Goal: Information Seeking & Learning: Learn about a topic

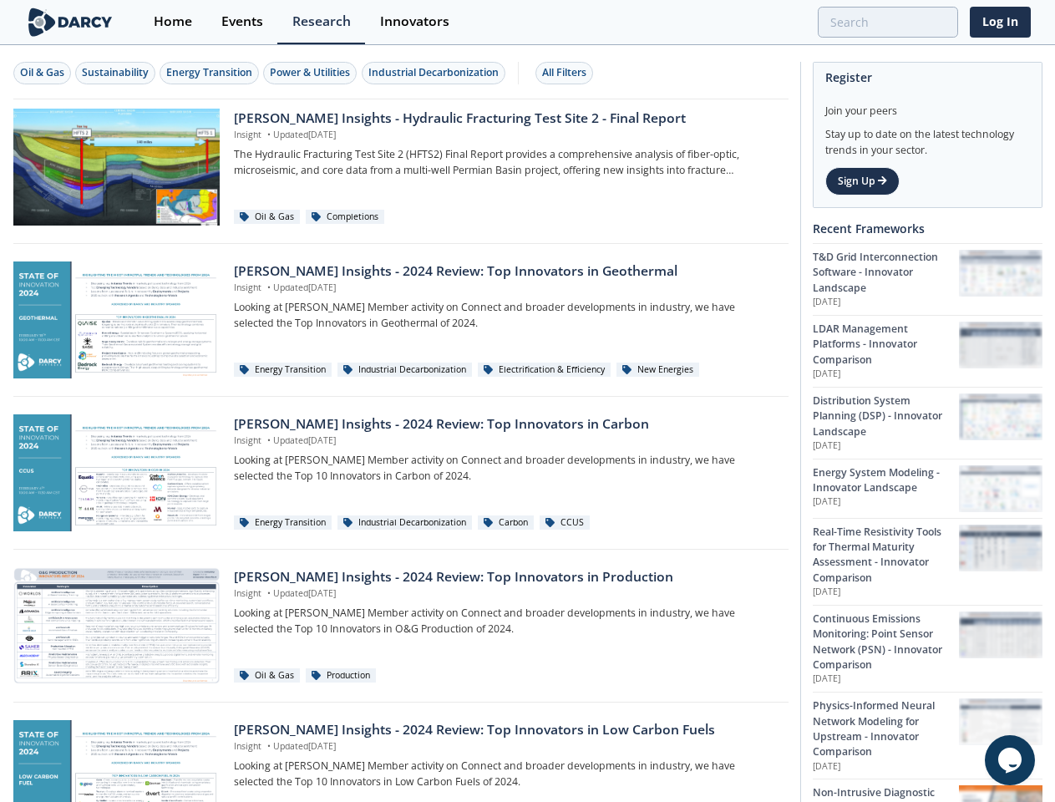
click at [43, 73] on div "Oil & Gas" at bounding box center [42, 72] width 44 height 15
click at [116, 73] on div "Sustainability" at bounding box center [115, 72] width 67 height 15
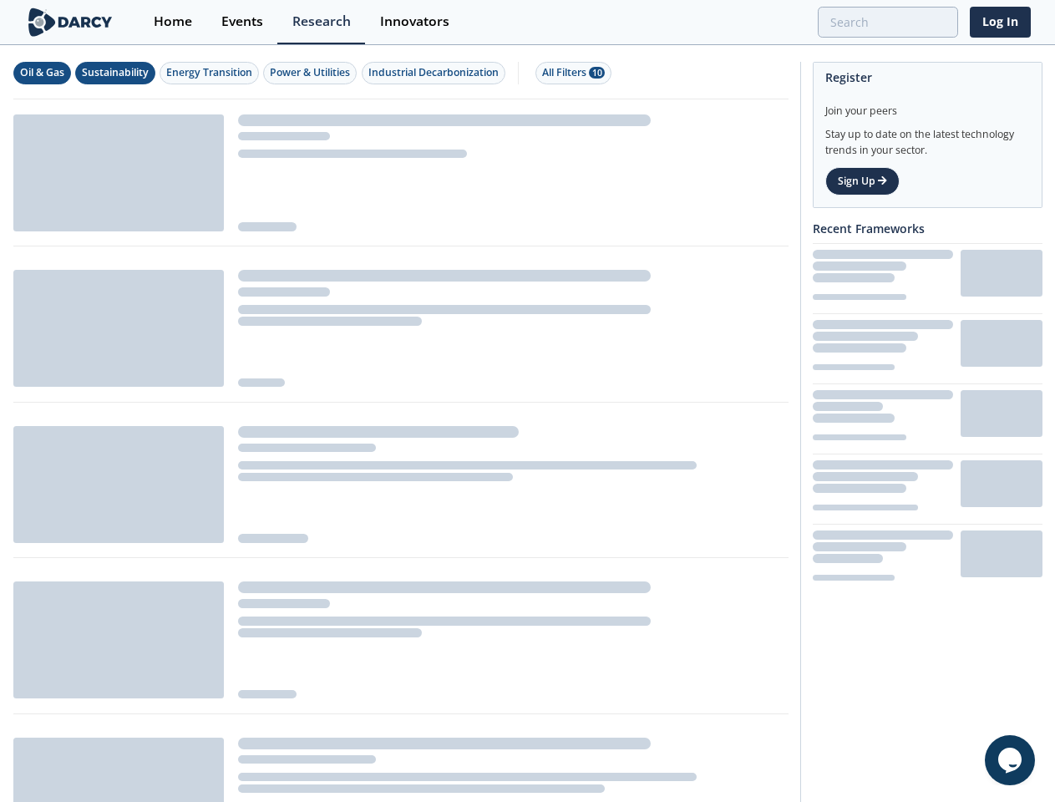
click at [210, 73] on div "Energy Transition" at bounding box center [209, 72] width 86 height 15
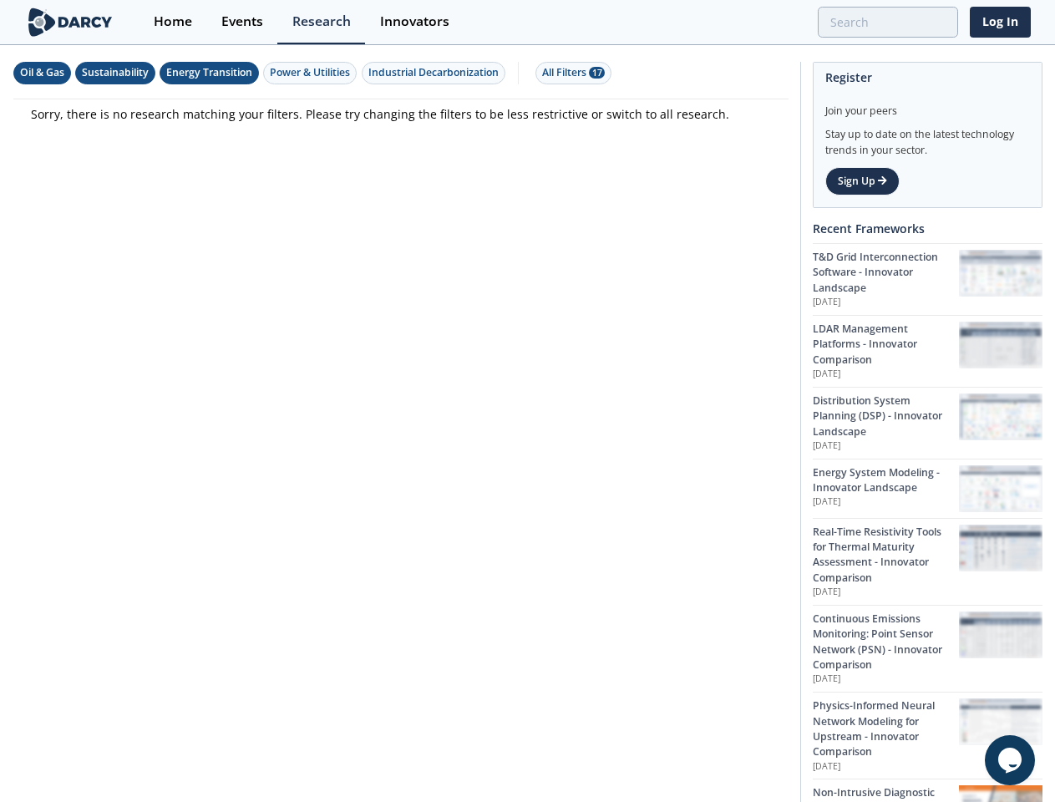
click at [312, 73] on div "Power & Utilities" at bounding box center [310, 72] width 80 height 15
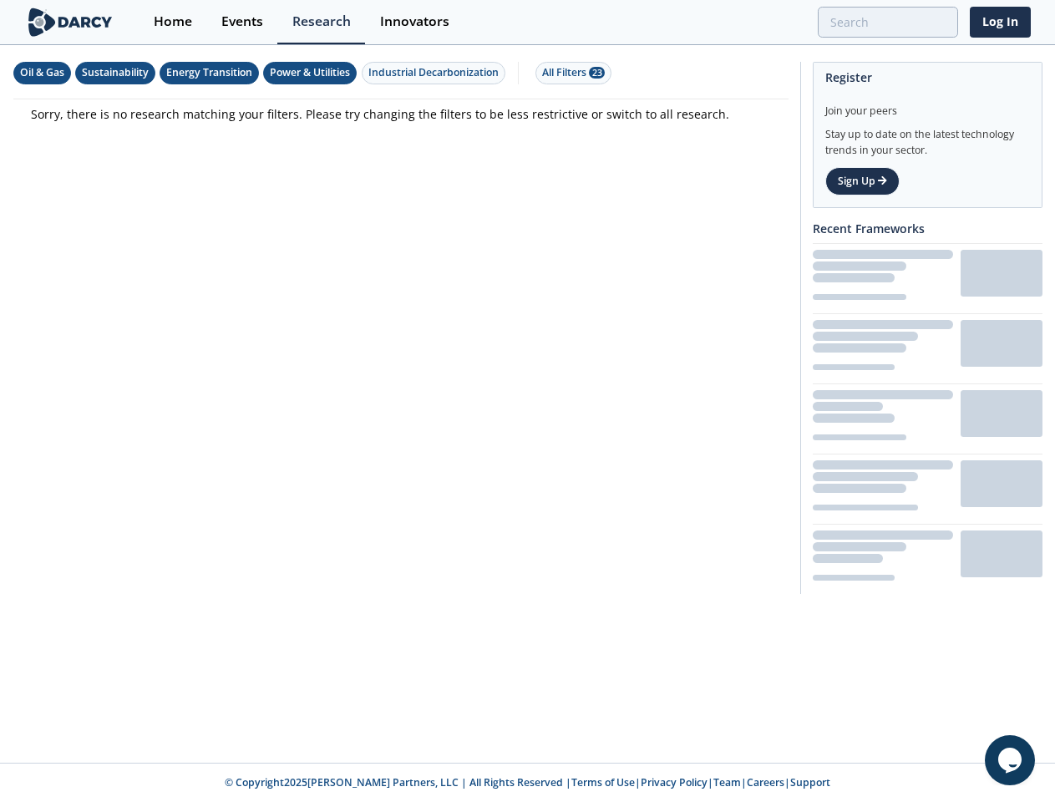
click at [436, 73] on div "Industrial Decarbonization" at bounding box center [433, 72] width 130 height 15
